Goal: Navigation & Orientation: Find specific page/section

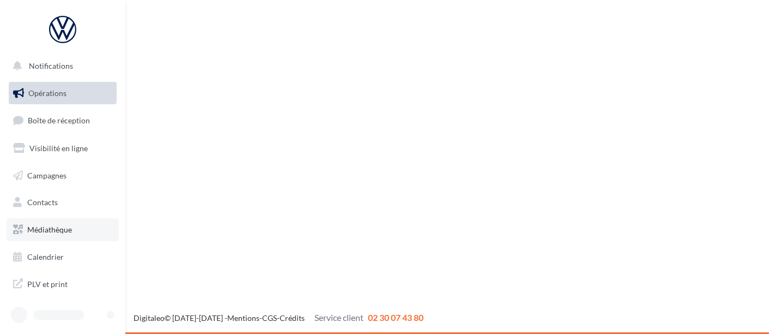
click at [72, 217] on ul "Opérations Boîte de réception Visibilité en ligne Campagnes Contacts Médiathèqu…" at bounding box center [62, 174] width 117 height 195
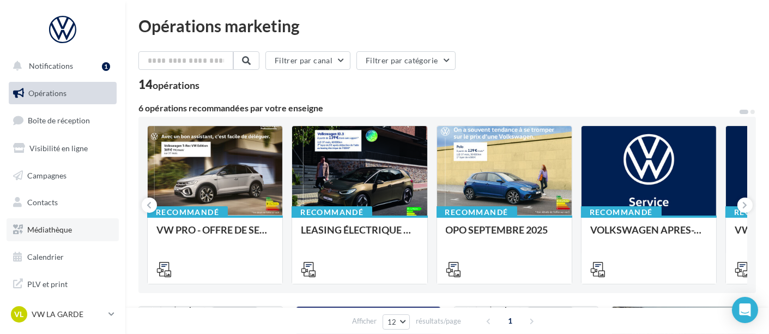
click at [56, 225] on span "Médiathèque" at bounding box center [49, 229] width 45 height 9
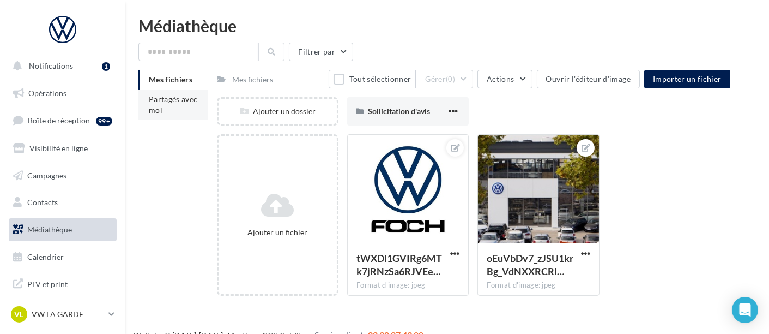
click at [183, 110] on li "Partagés avec moi" at bounding box center [174, 104] width 70 height 31
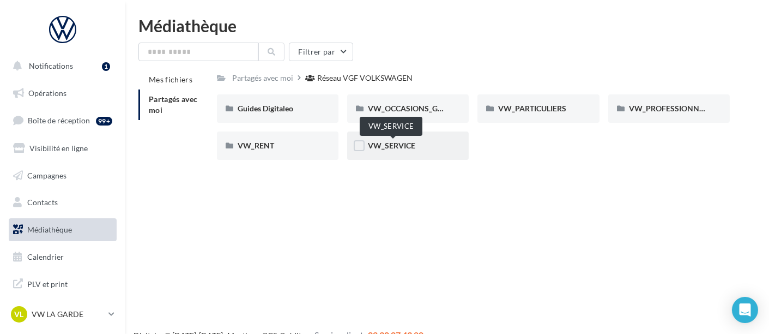
click at [404, 149] on span "VW_SERVICE" at bounding box center [391, 145] width 47 height 9
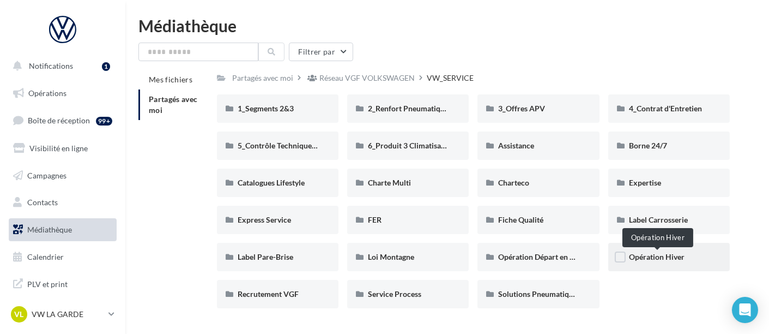
click at [657, 261] on span "Opération Hiver" at bounding box center [657, 256] width 56 height 9
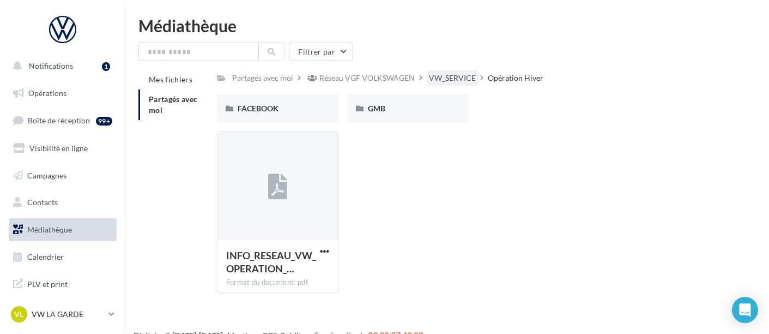
click at [464, 72] on div "VW_SERVICE" at bounding box center [452, 78] width 51 height 16
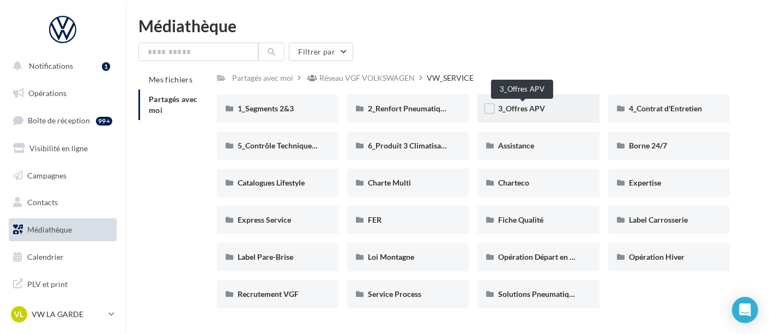
click at [536, 104] on span "3_Offres APV" at bounding box center [521, 108] width 47 height 9
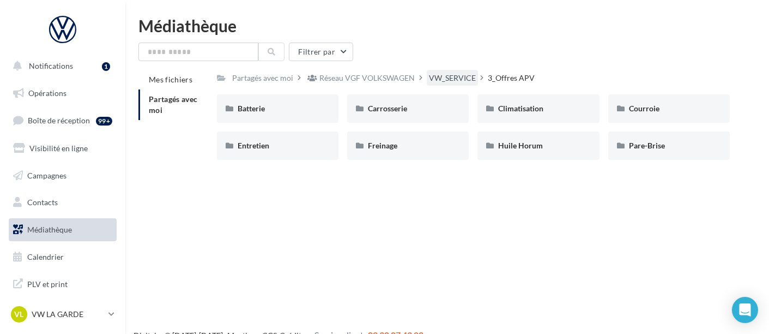
click at [460, 82] on div "VW_SERVICE" at bounding box center [452, 78] width 47 height 11
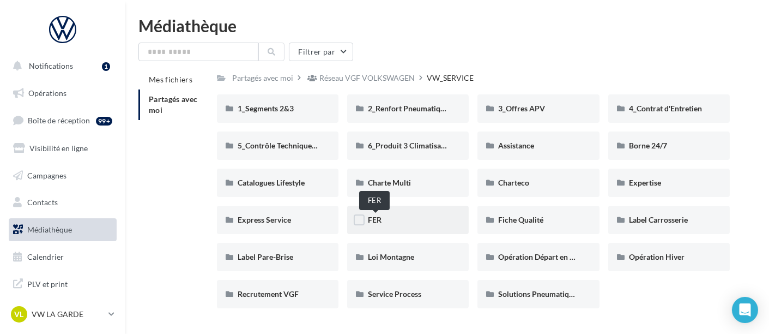
click at [382, 219] on span "FER" at bounding box center [375, 219] width 14 height 9
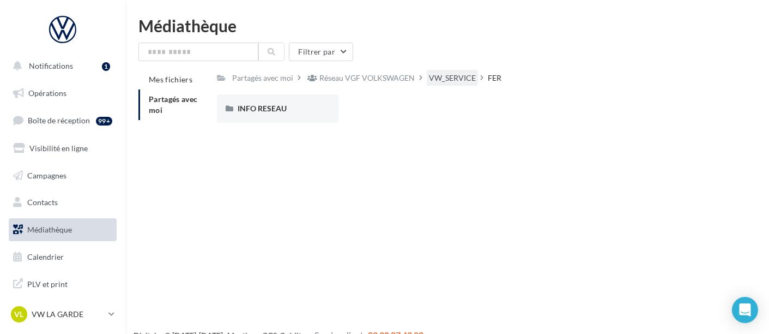
click at [441, 78] on div "VW_SERVICE" at bounding box center [452, 78] width 47 height 11
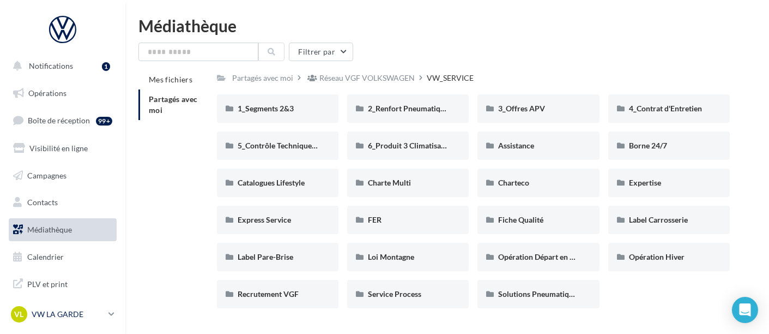
click at [89, 312] on p "VW LA GARDE" at bounding box center [68, 314] width 73 height 11
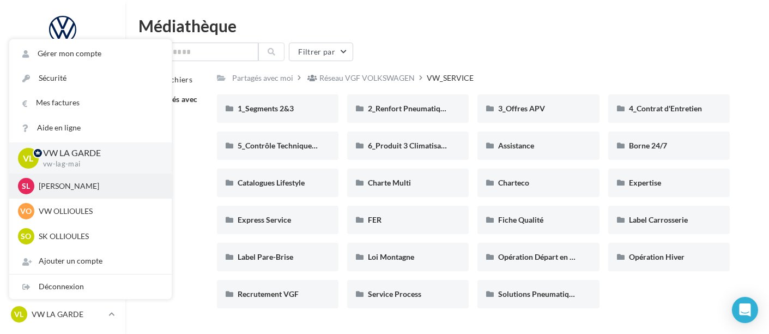
click at [92, 191] on p "SK LA GARDE" at bounding box center [99, 186] width 120 height 11
